Goal: Information Seeking & Learning: Learn about a topic

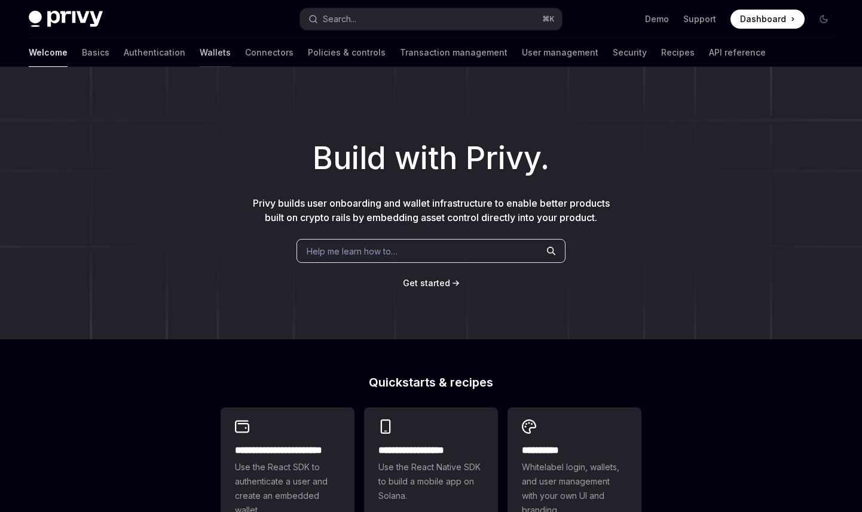
click at [200, 53] on link "Wallets" at bounding box center [215, 52] width 31 height 29
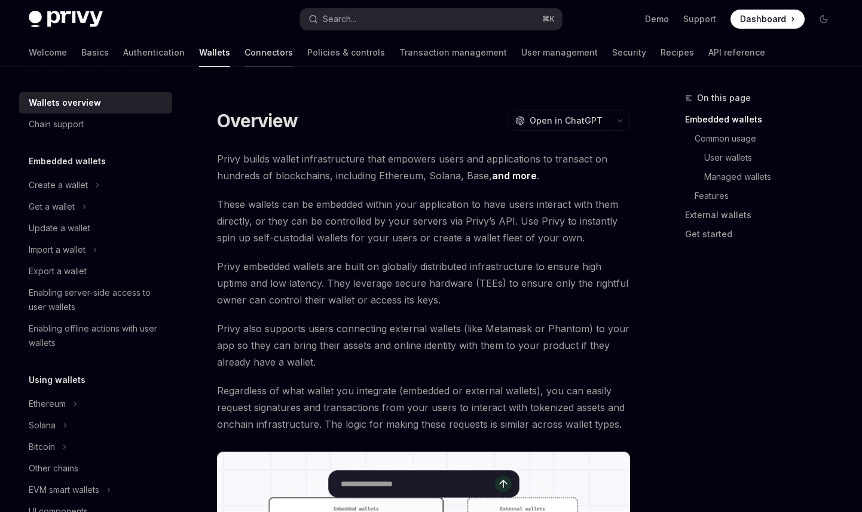
click at [244, 53] on link "Connectors" at bounding box center [268, 52] width 48 height 29
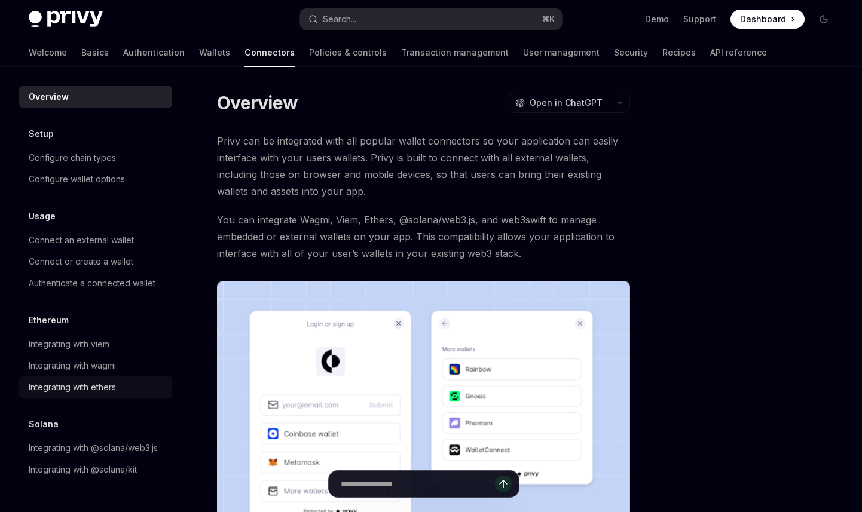
click at [88, 387] on div "Integrating with ethers" at bounding box center [72, 387] width 87 height 14
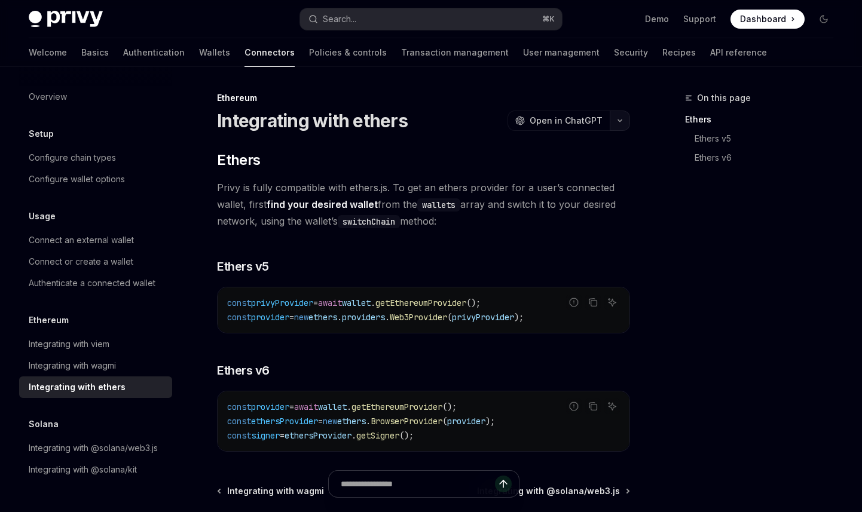
click at [623, 119] on icon "button" at bounding box center [620, 120] width 14 height 5
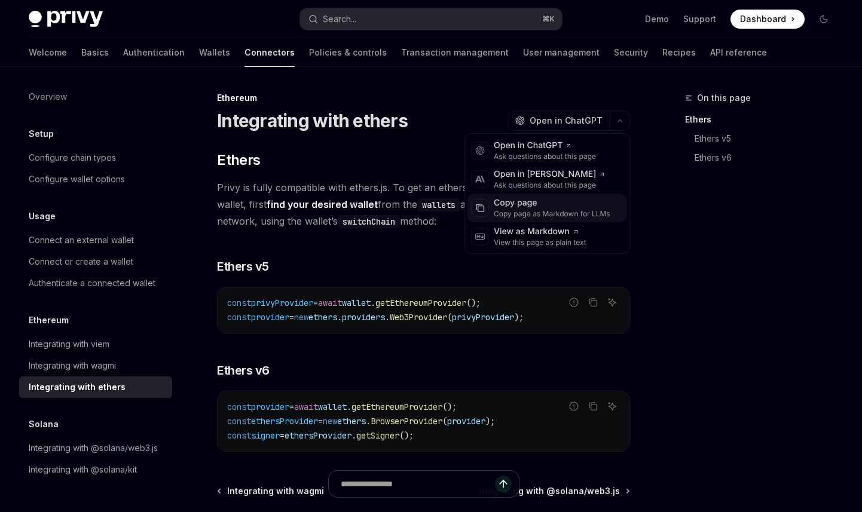
click at [552, 205] on div "Copy page" at bounding box center [552, 203] width 117 height 12
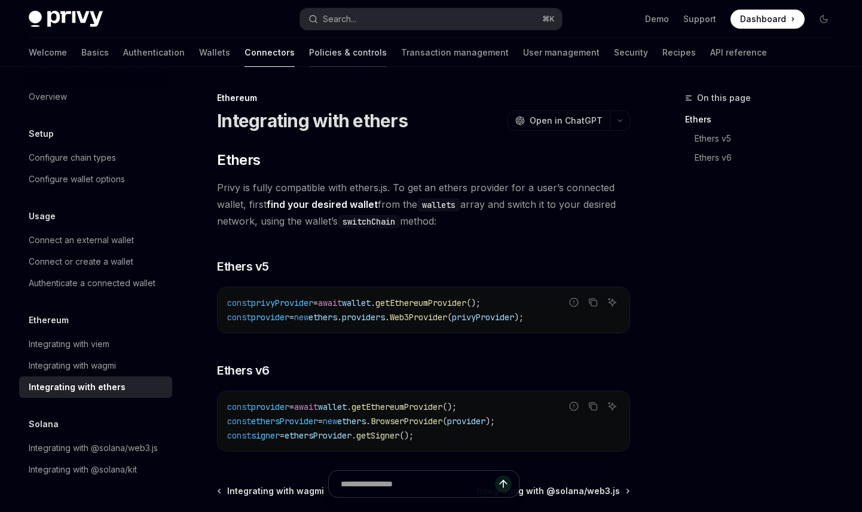
click at [309, 55] on link "Policies & controls" at bounding box center [348, 52] width 78 height 29
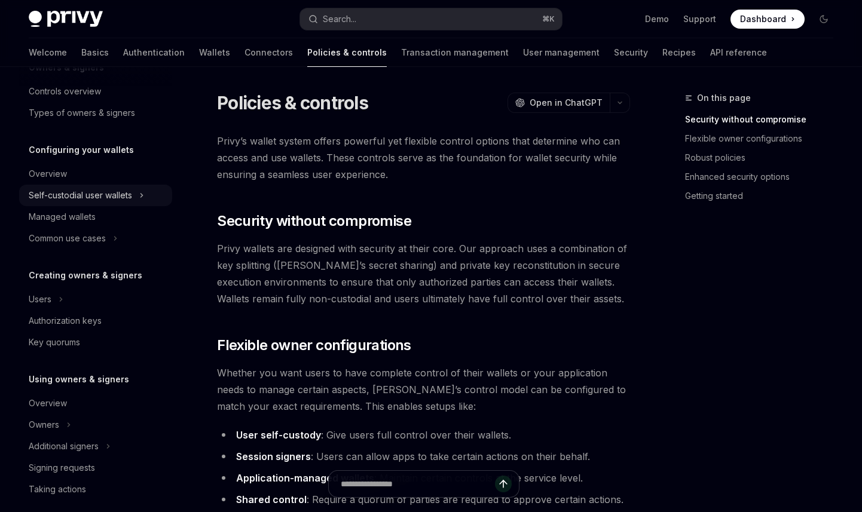
scroll to position [172, 0]
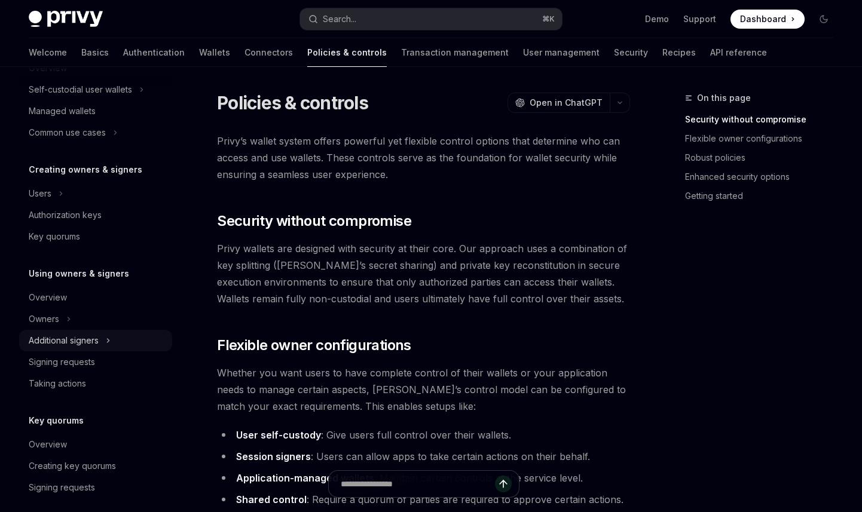
click at [117, 340] on button "Additional signers" at bounding box center [95, 341] width 153 height 22
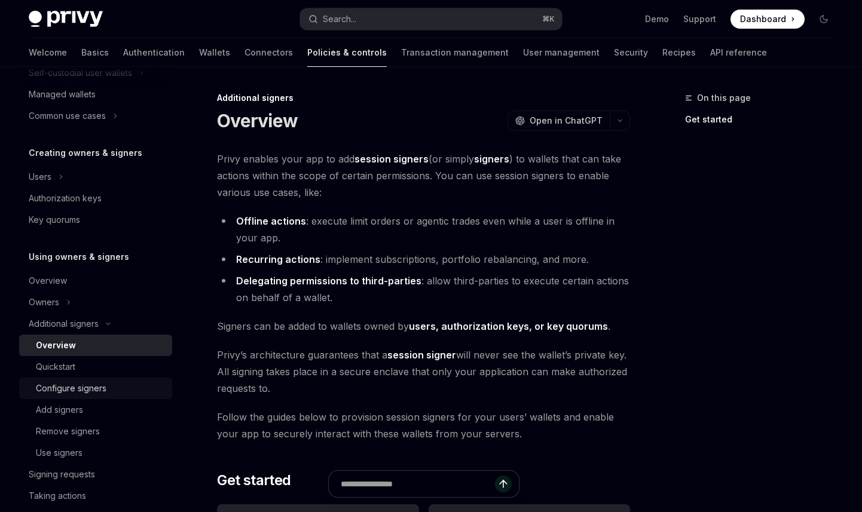
scroll to position [192, 0]
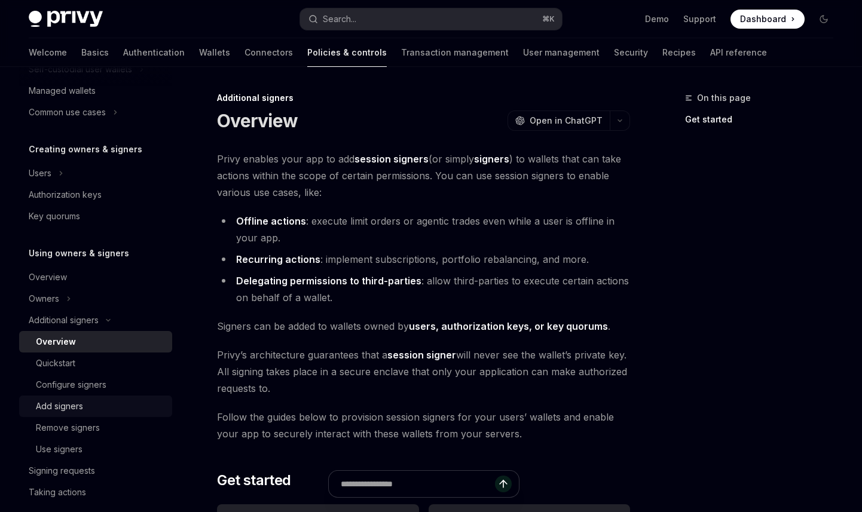
click at [88, 407] on div "Add signers" at bounding box center [100, 406] width 129 height 14
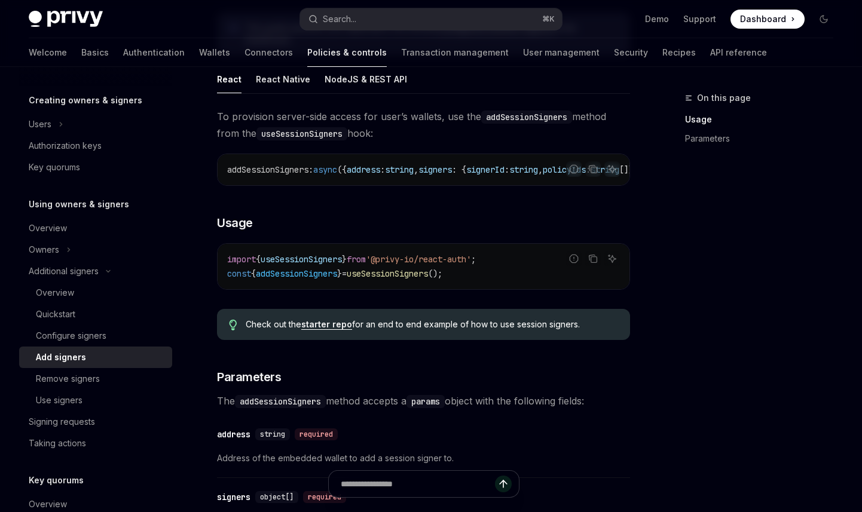
scroll to position [267, 0]
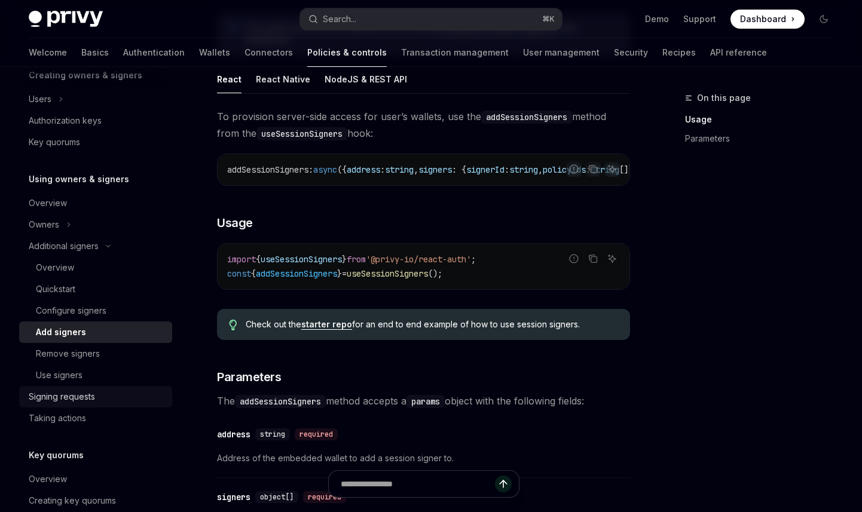
click at [74, 399] on div "Signing requests" at bounding box center [62, 397] width 66 height 14
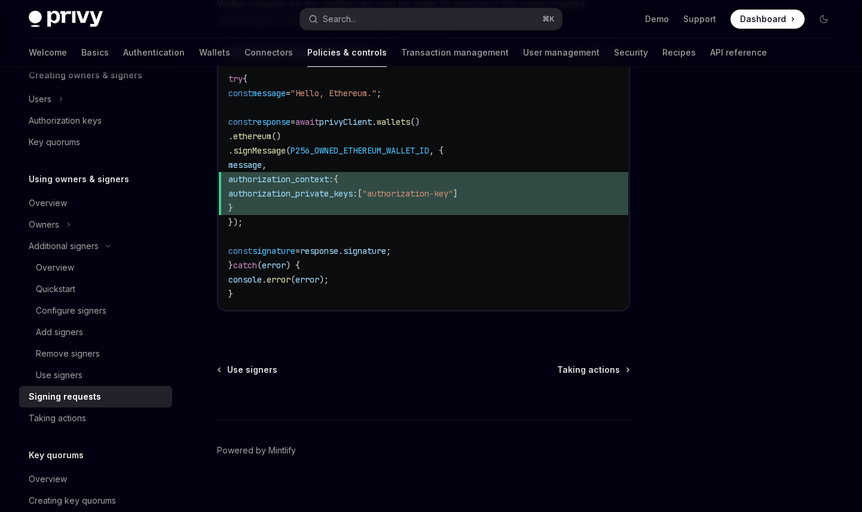
scroll to position [650, 0]
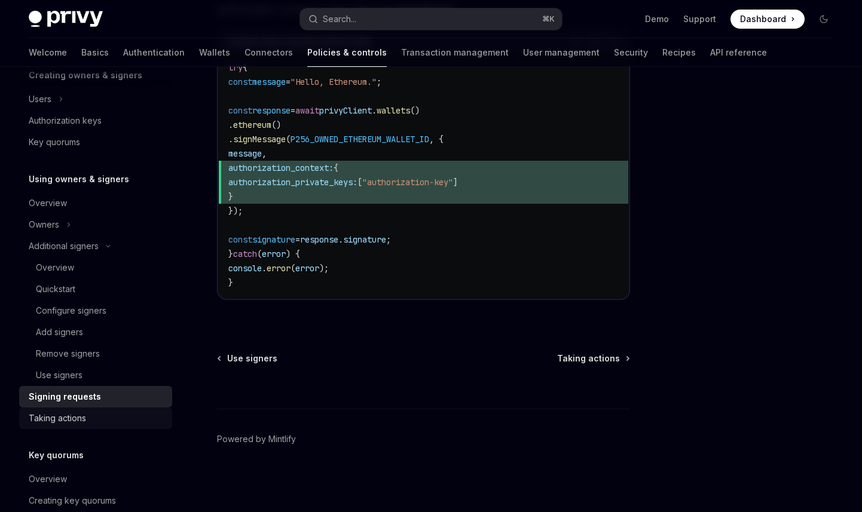
click at [75, 418] on div "Taking actions" at bounding box center [57, 418] width 57 height 14
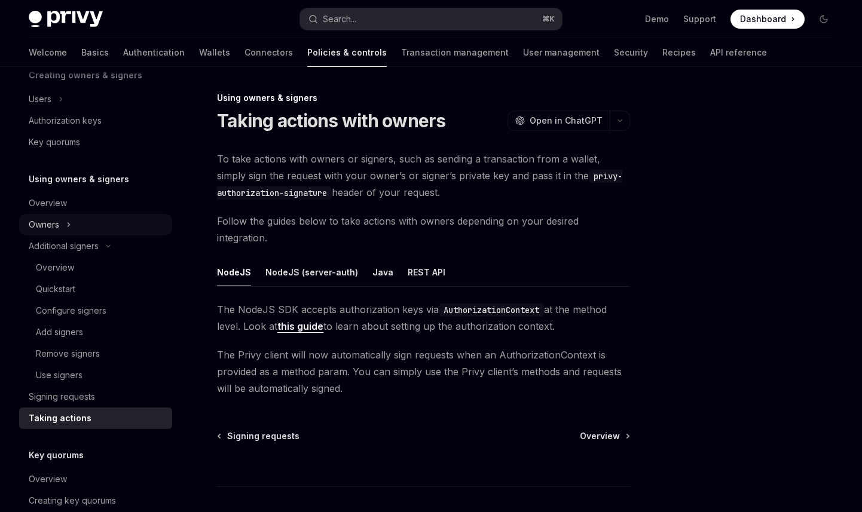
click at [83, 225] on button "Owners" at bounding box center [95, 225] width 153 height 22
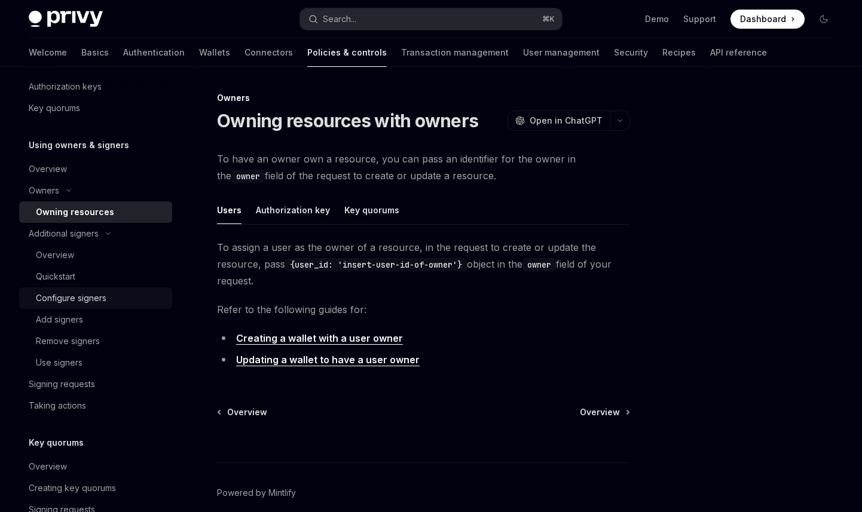
scroll to position [317, 0]
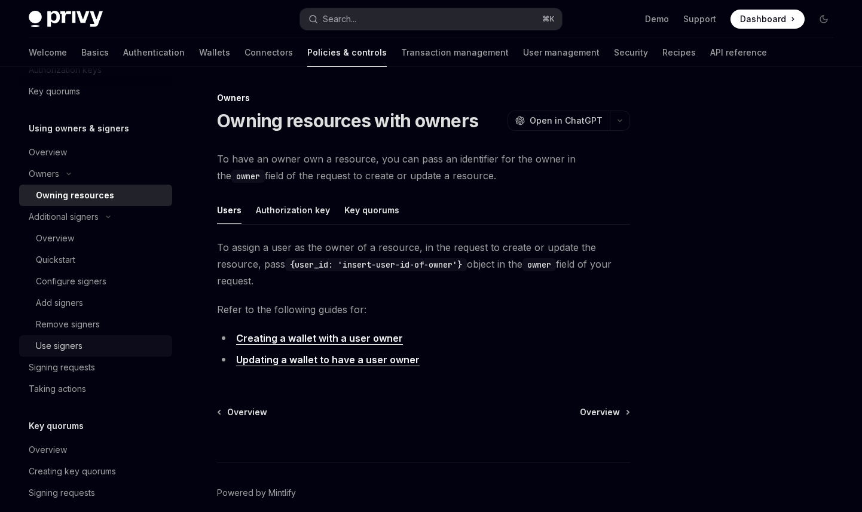
click at [87, 349] on div "Use signers" at bounding box center [100, 346] width 129 height 14
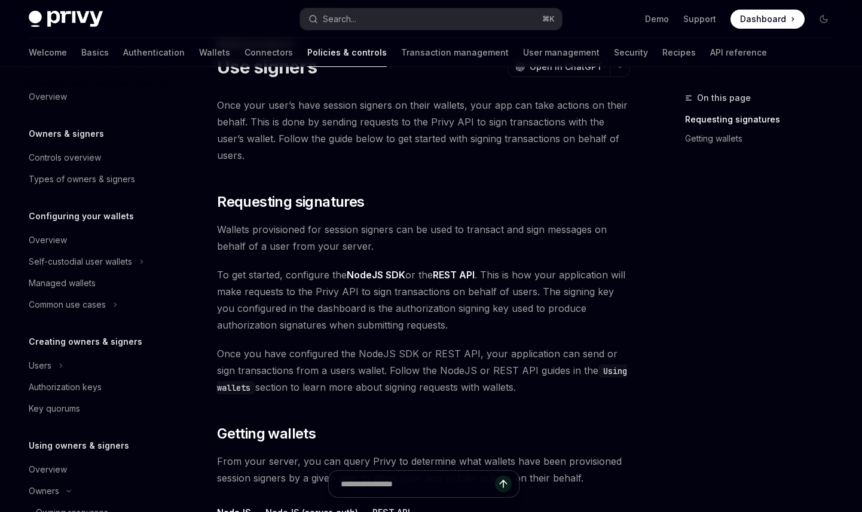
scroll to position [53, 0]
click at [145, 265] on button "Self-custodial user wallets" at bounding box center [95, 262] width 153 height 22
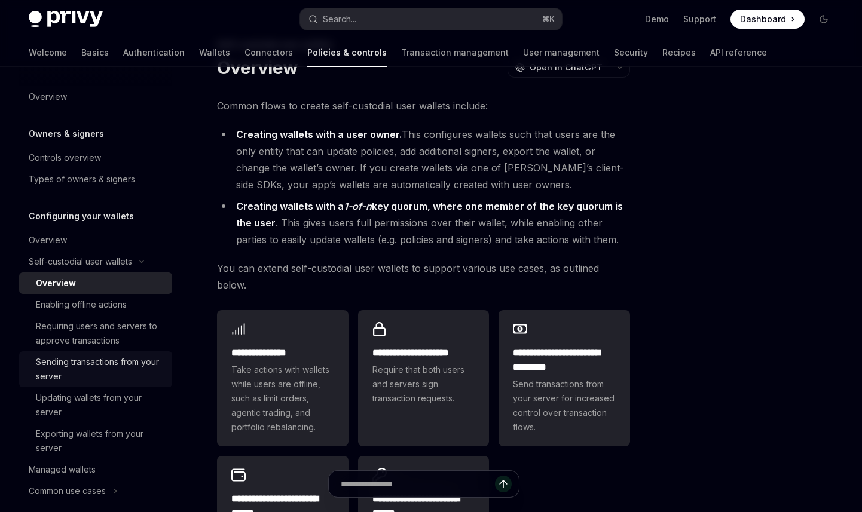
click at [120, 371] on div "Sending transactions from your server" at bounding box center [100, 369] width 129 height 29
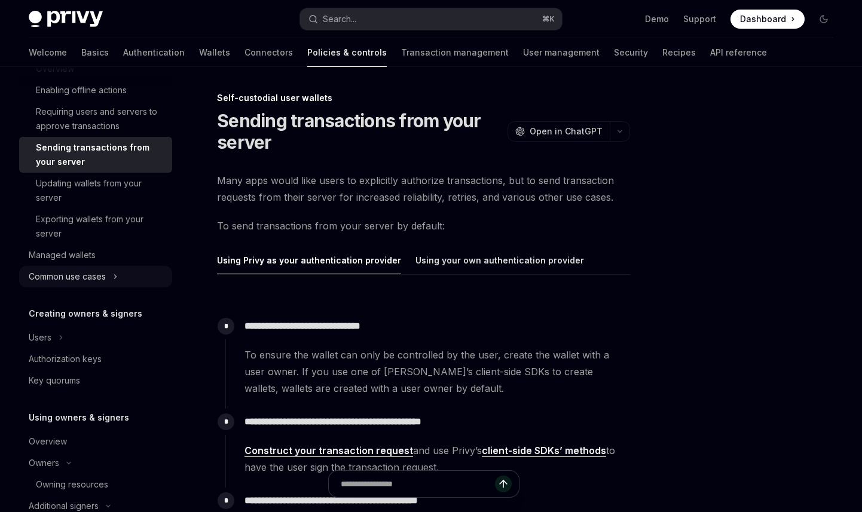
scroll to position [219, 0]
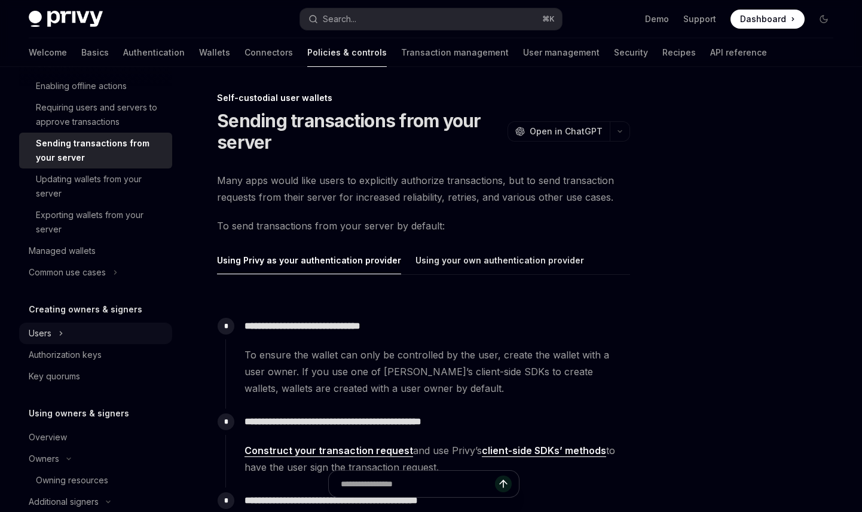
click at [103, 334] on button "Users" at bounding box center [95, 334] width 153 height 22
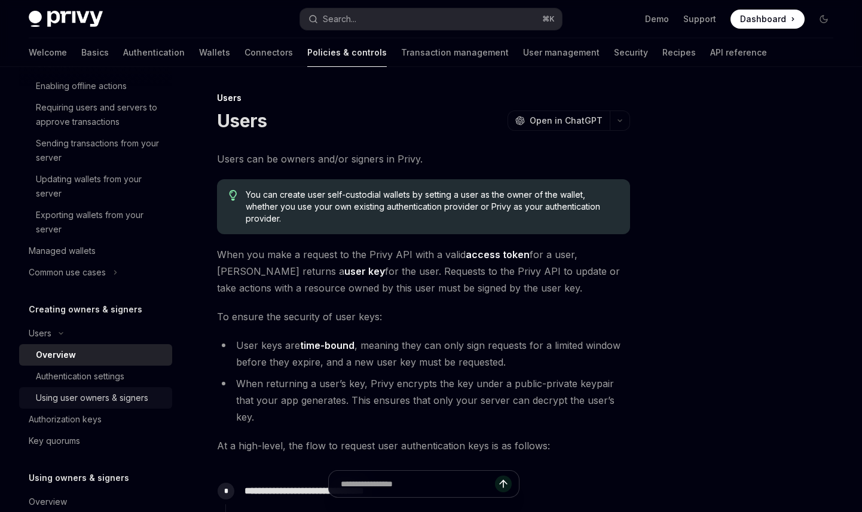
click at [102, 397] on div "Using user owners & signers" at bounding box center [92, 398] width 112 height 14
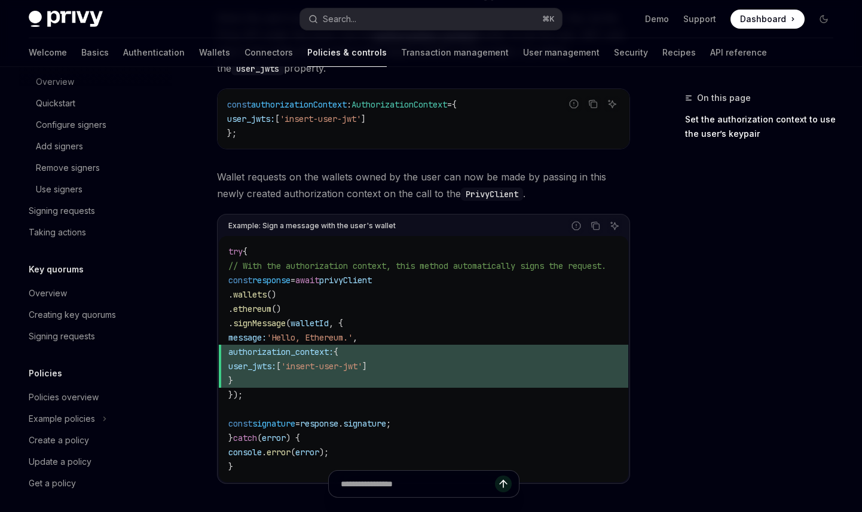
scroll to position [731, 0]
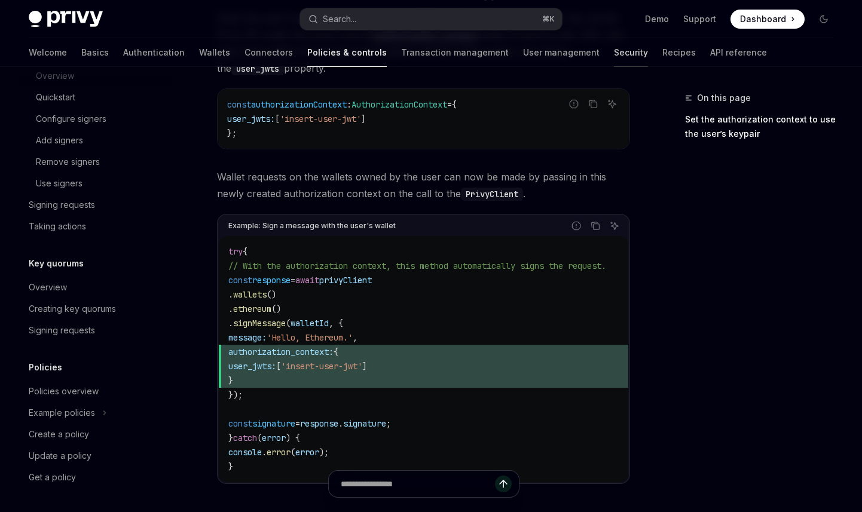
click at [614, 51] on link "Security" at bounding box center [631, 52] width 34 height 29
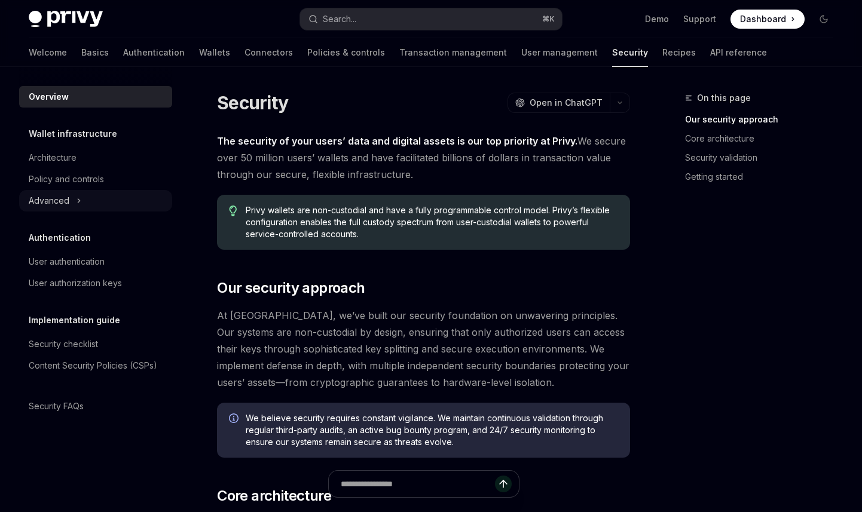
click at [91, 200] on button "Advanced" at bounding box center [95, 201] width 153 height 22
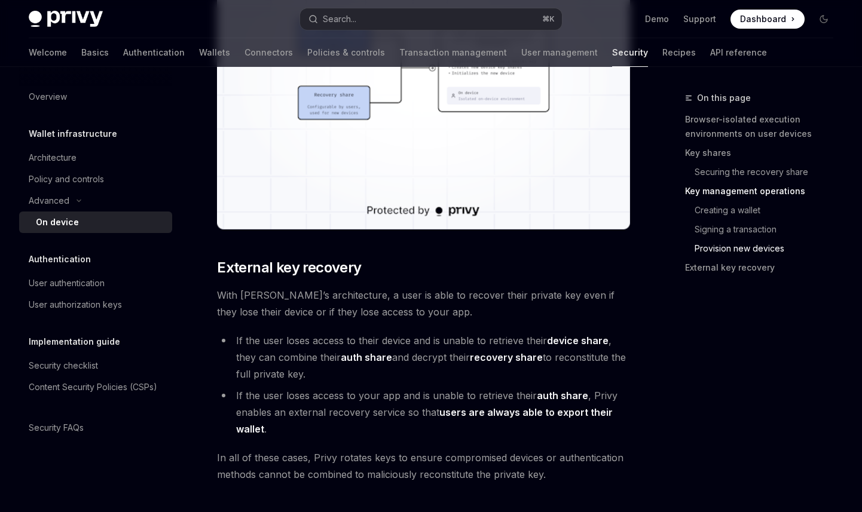
scroll to position [3314, 0]
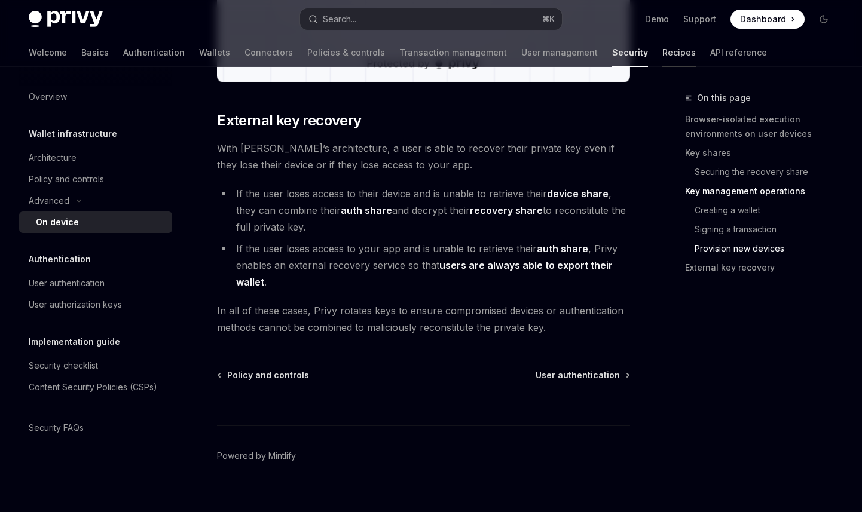
click at [662, 53] on link "Recipes" at bounding box center [678, 52] width 33 height 29
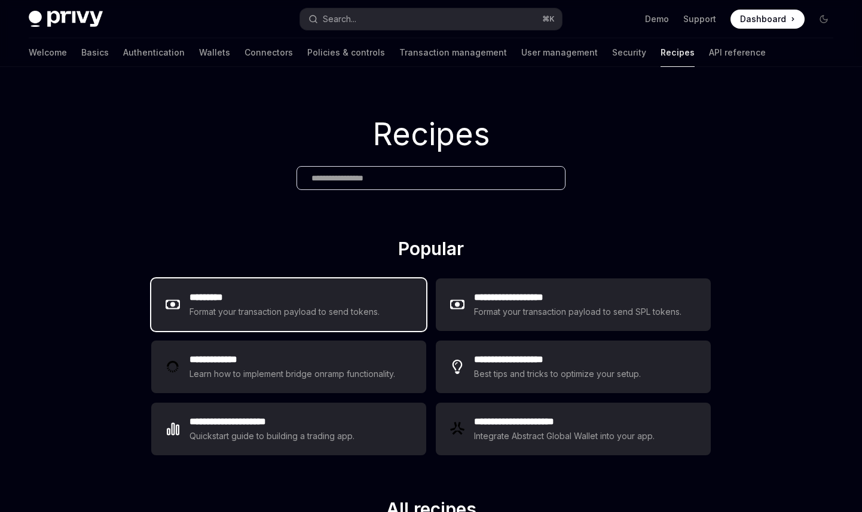
click at [368, 321] on div "********* Format your transaction payload to send tokens." at bounding box center [288, 305] width 275 height 53
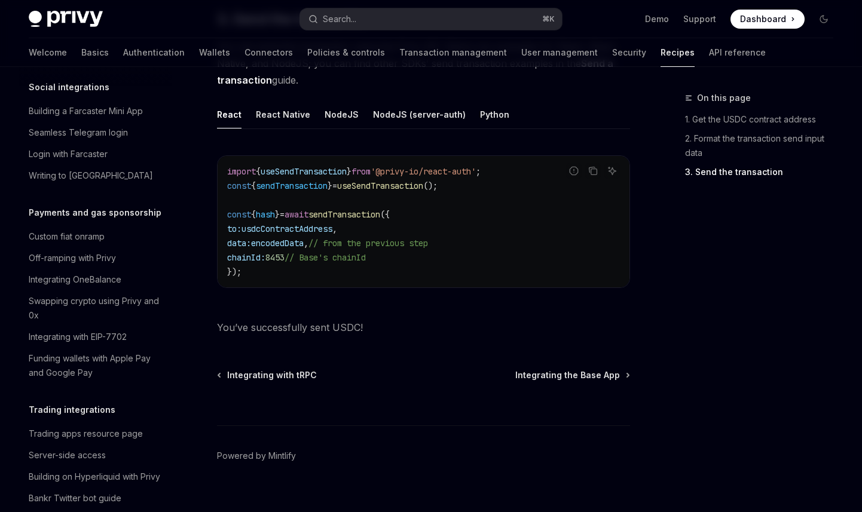
scroll to position [928, 0]
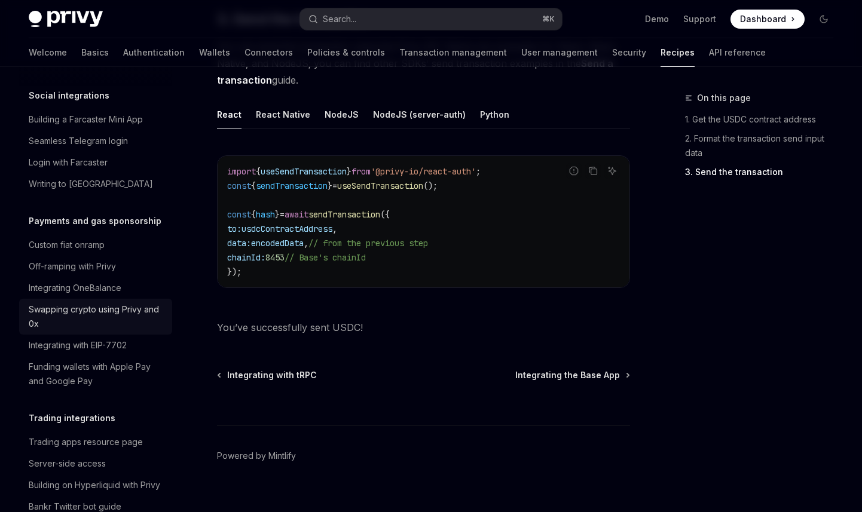
click at [143, 331] on div "Swapping crypto using Privy and 0x" at bounding box center [97, 316] width 136 height 29
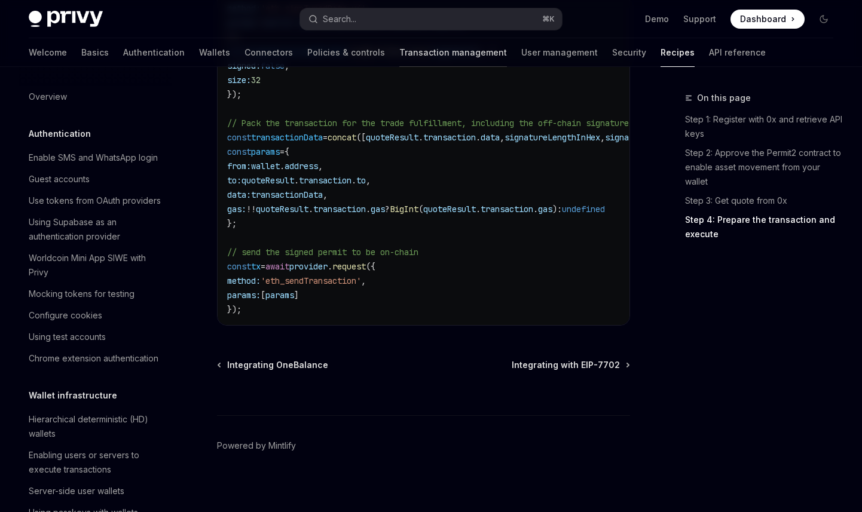
click at [407, 56] on link "Transaction management" at bounding box center [453, 52] width 108 height 29
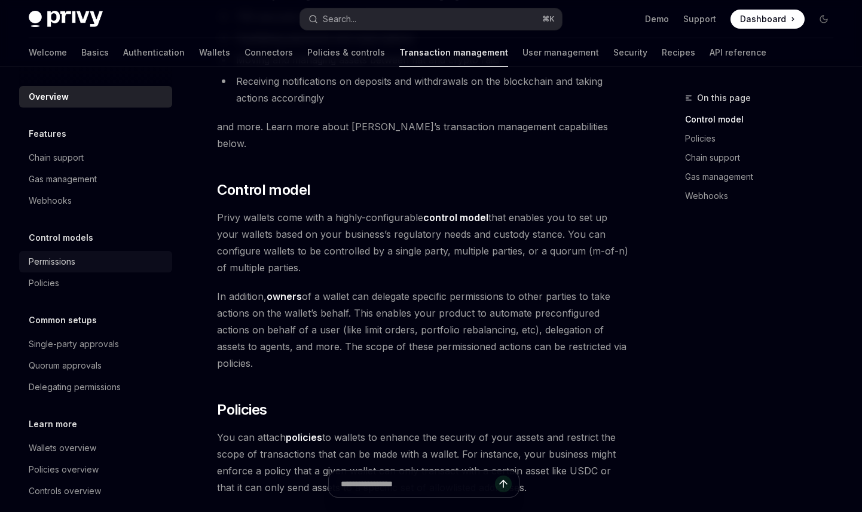
click at [80, 262] on div "Permissions" at bounding box center [97, 262] width 136 height 14
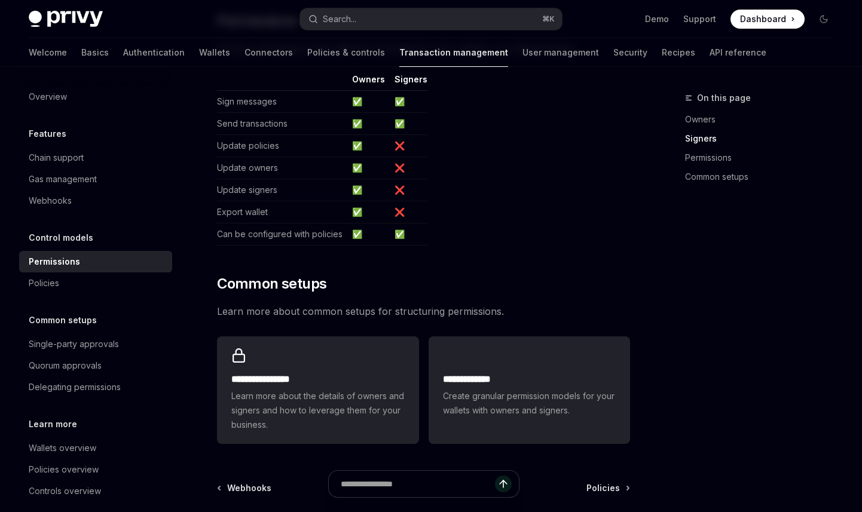
scroll to position [782, 0]
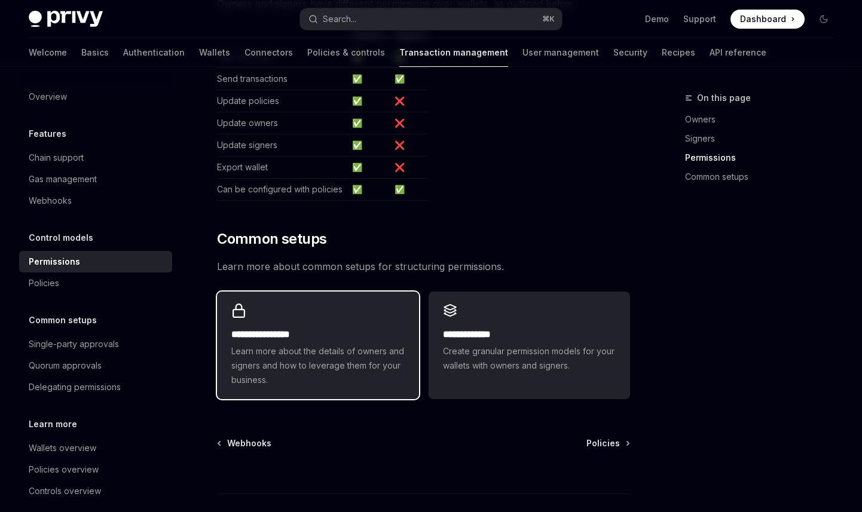
click at [354, 354] on span "Learn more about the details of owners and signers and how to leverage them for…" at bounding box center [317, 365] width 173 height 43
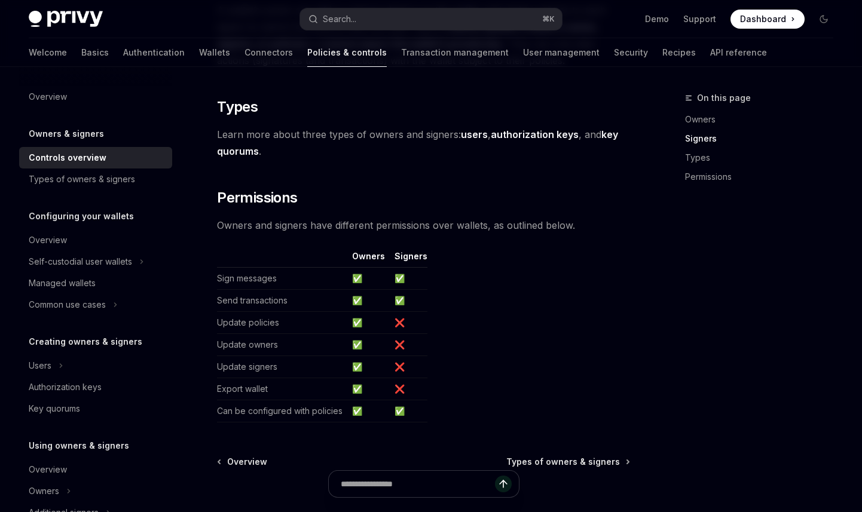
scroll to position [1015, 0]
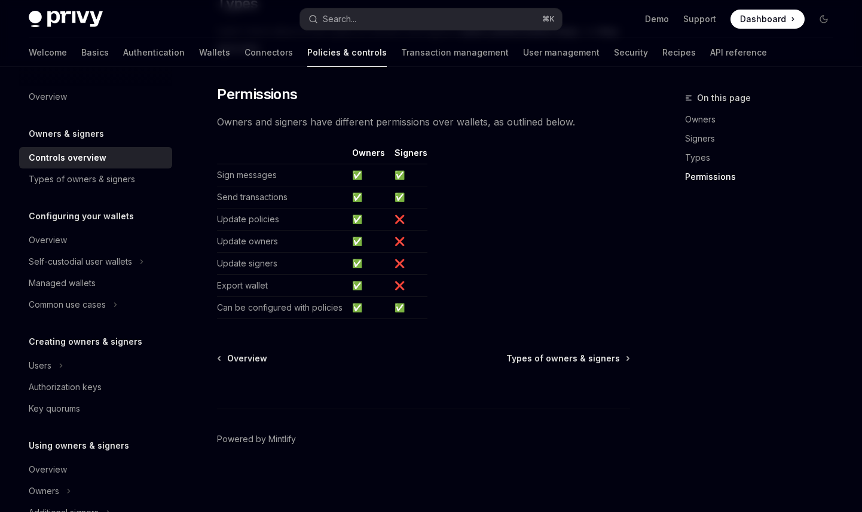
click at [583, 365] on div at bounding box center [423, 387] width 413 height 44
click at [576, 361] on span "Types of owners & signers" at bounding box center [563, 359] width 114 height 12
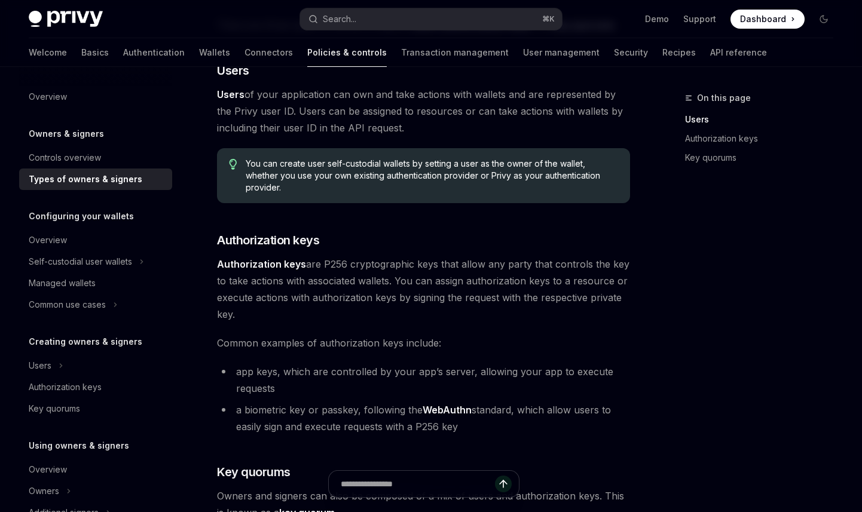
scroll to position [142, 0]
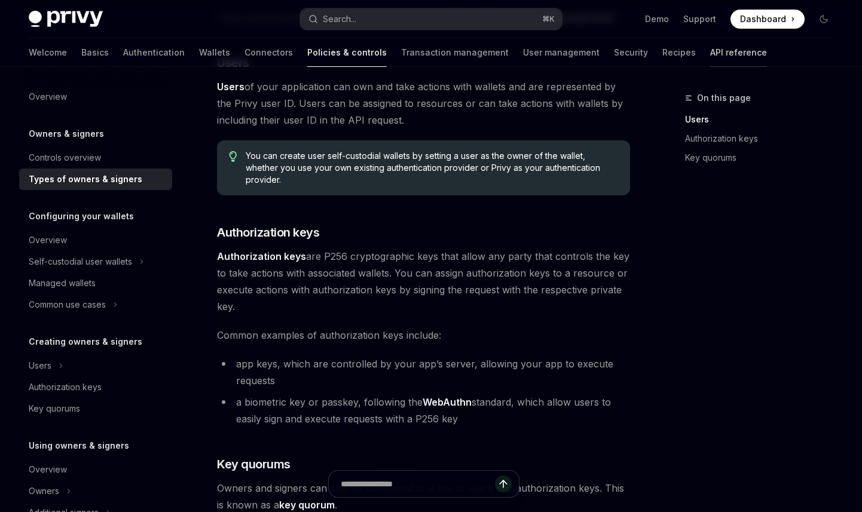
click at [710, 56] on link "API reference" at bounding box center [738, 52] width 57 height 29
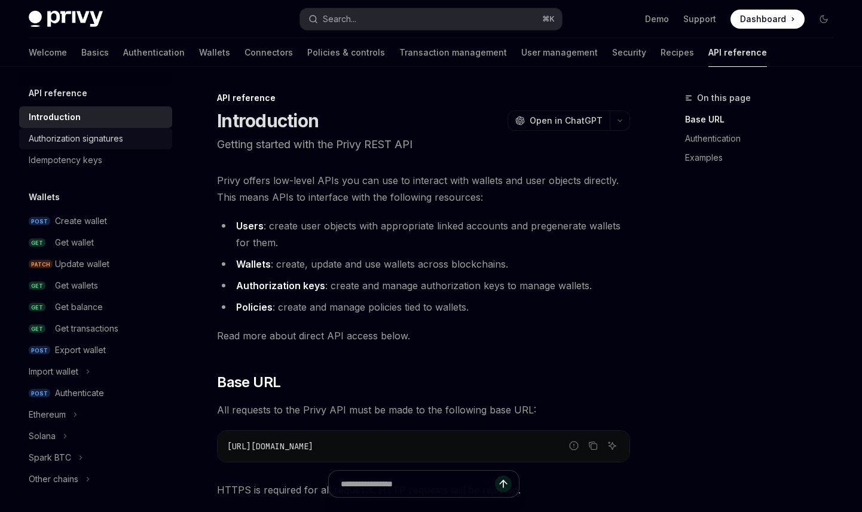
click at [104, 146] on link "Authorization signatures" at bounding box center [95, 139] width 153 height 22
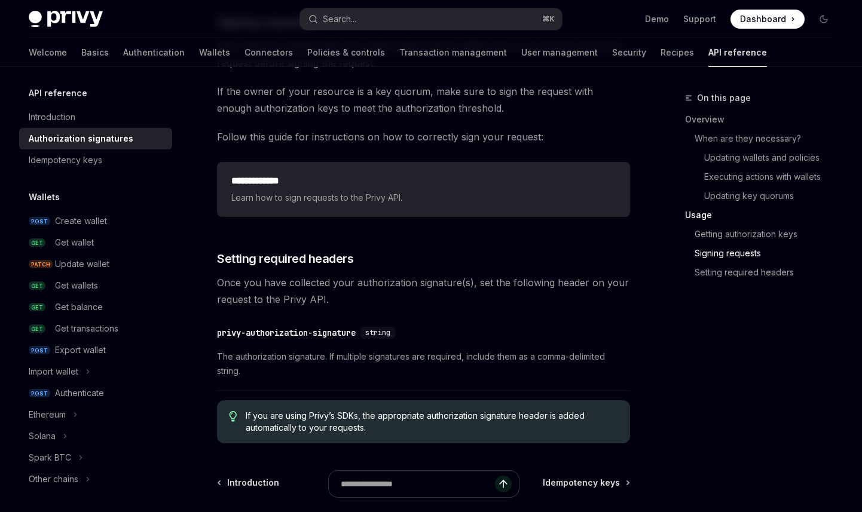
scroll to position [2018, 0]
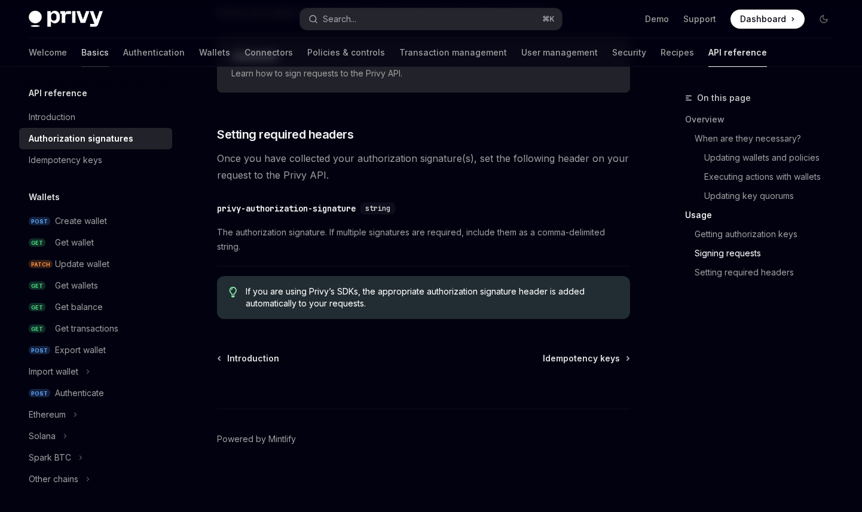
click at [81, 52] on link "Basics" at bounding box center [94, 52] width 27 height 29
type textarea "*"
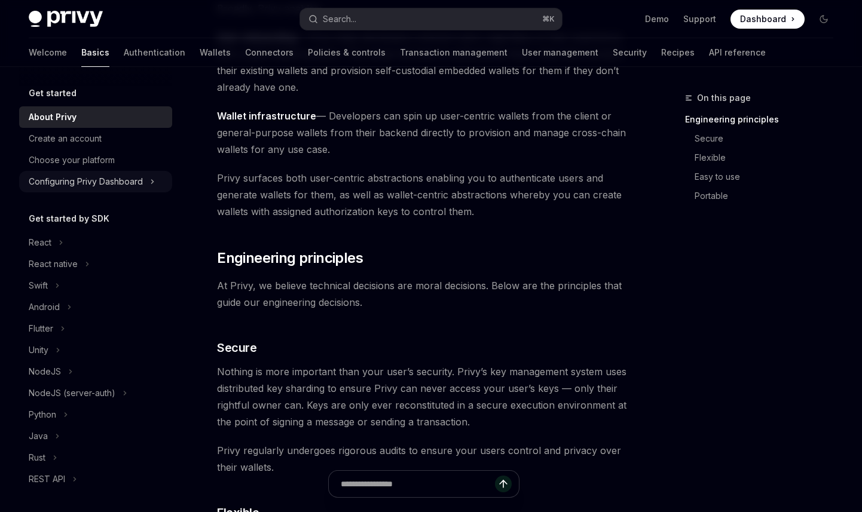
scroll to position [193, 0]
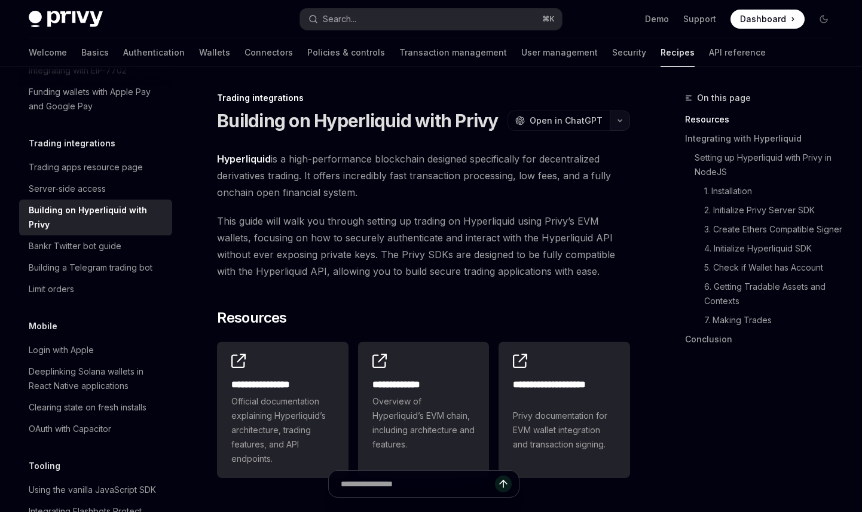
click at [618, 125] on button "button" at bounding box center [620, 121] width 20 height 20
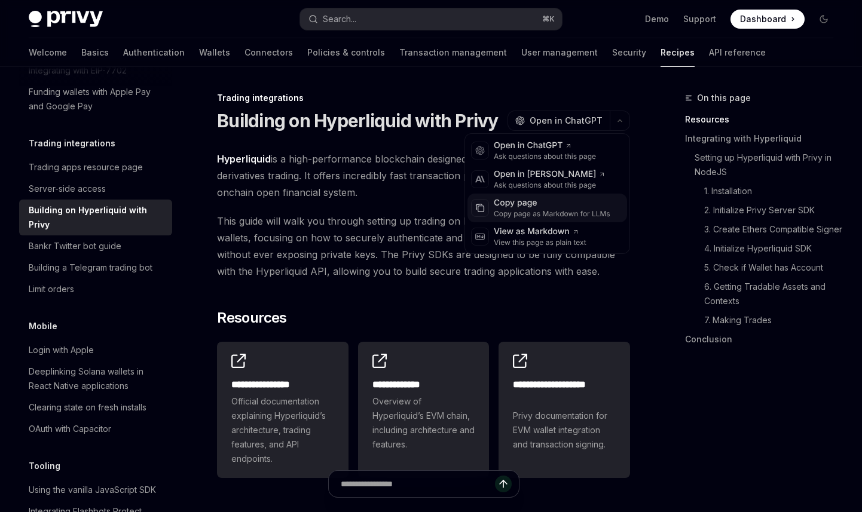
click at [563, 203] on div "Copy page" at bounding box center [552, 203] width 117 height 12
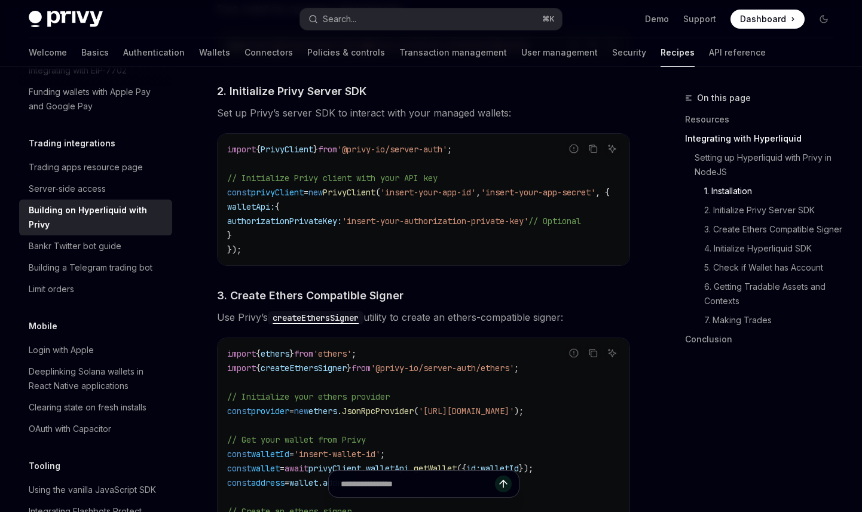
scroll to position [769, 0]
